Goal: Complete application form: Complete application form

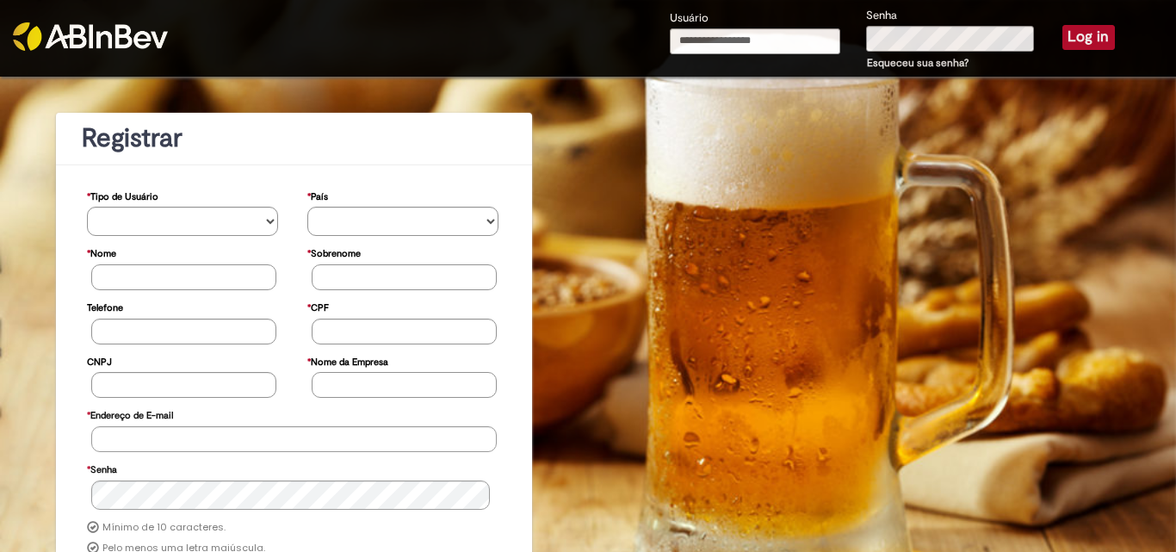
click at [710, 39] on input "Usuário" at bounding box center [755, 41] width 170 height 26
type input "**********"
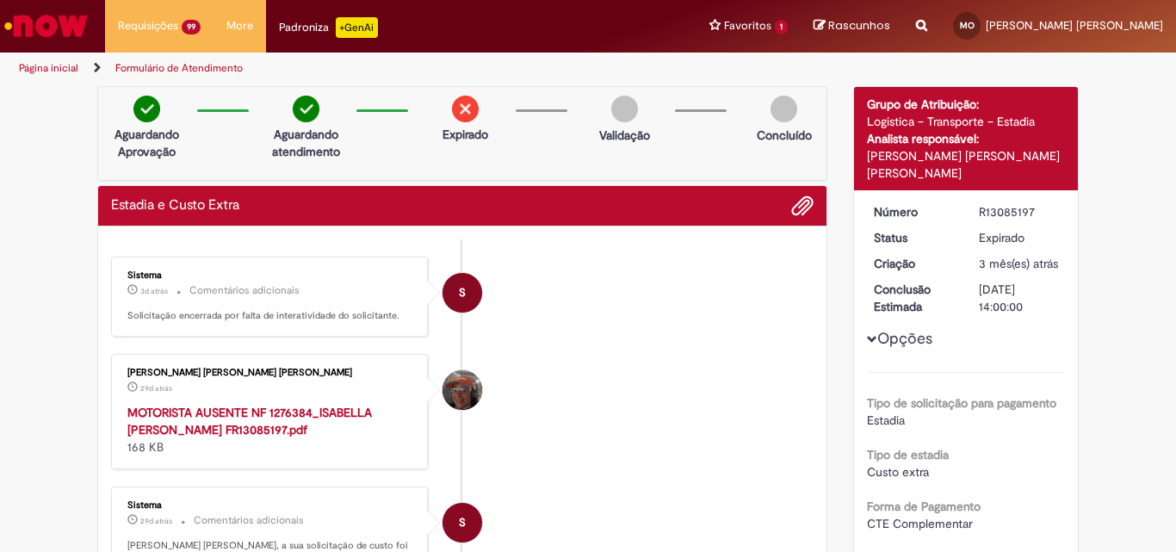
scroll to position [2652, 0]
